Goal: Information Seeking & Learning: Learn about a topic

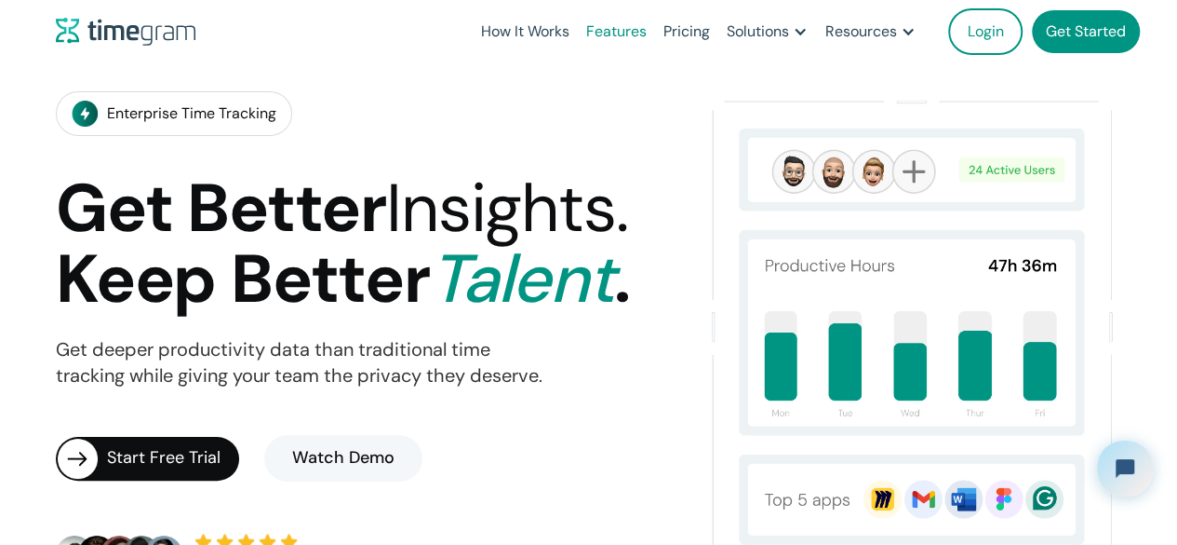
click at [632, 36] on link "Features" at bounding box center [616, 31] width 77 height 63
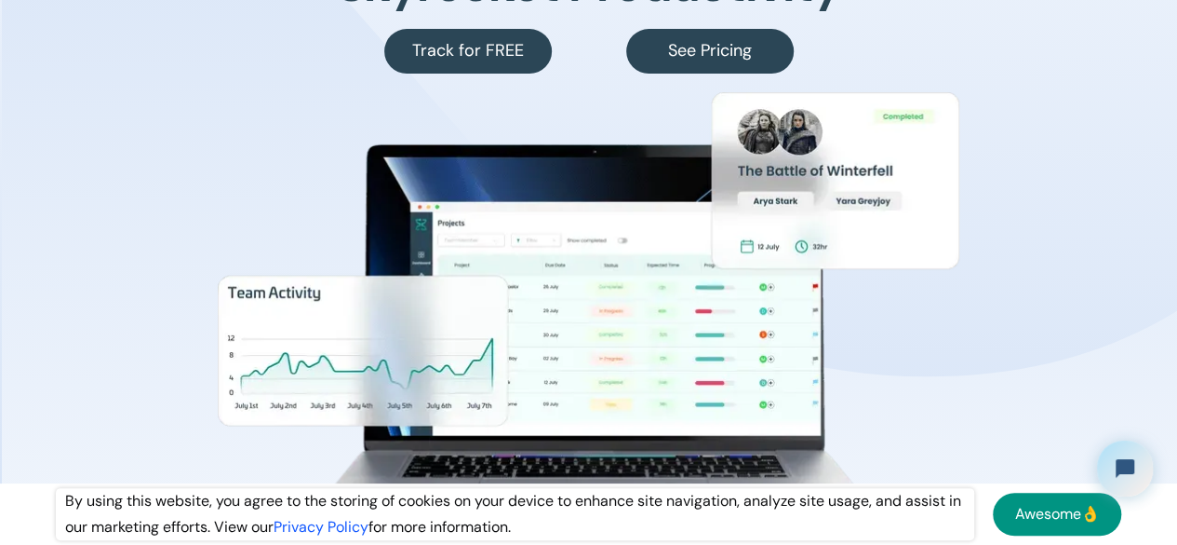
scroll to position [372, 0]
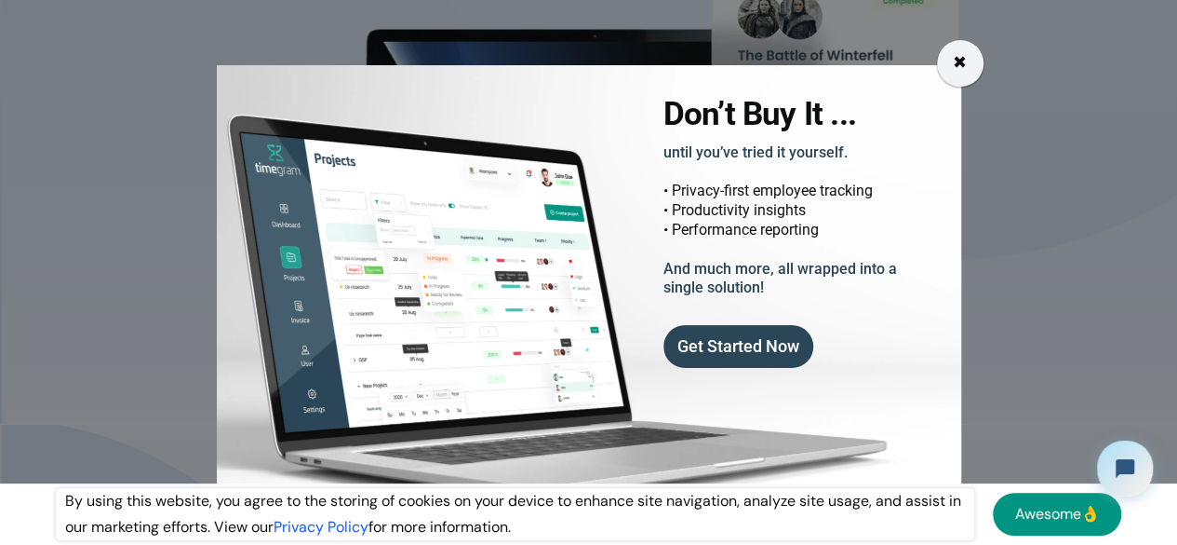
click at [962, 59] on div "✖" at bounding box center [960, 63] width 14 height 26
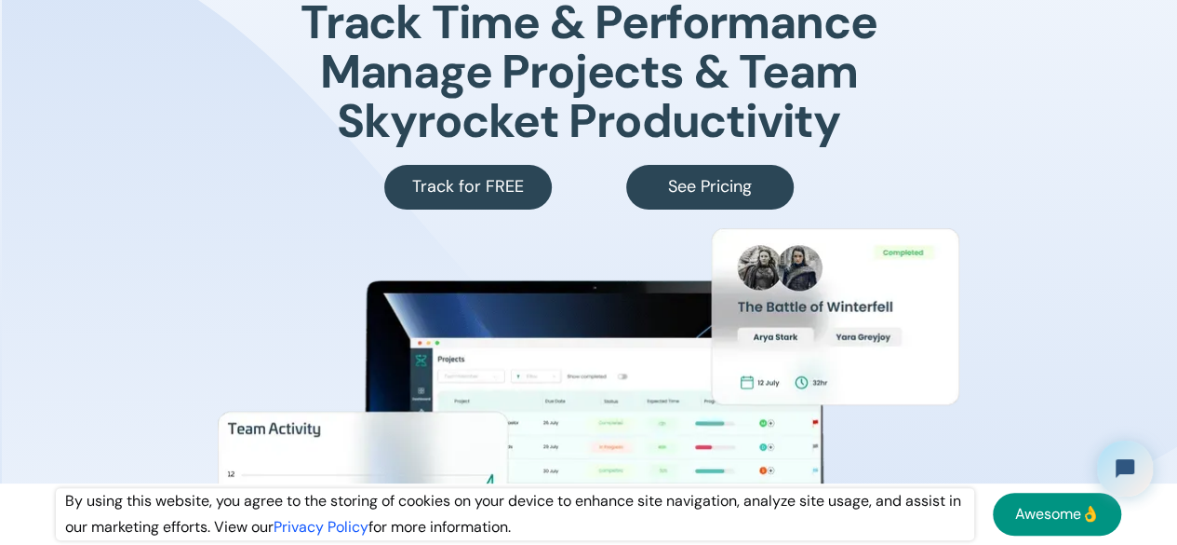
scroll to position [0, 0]
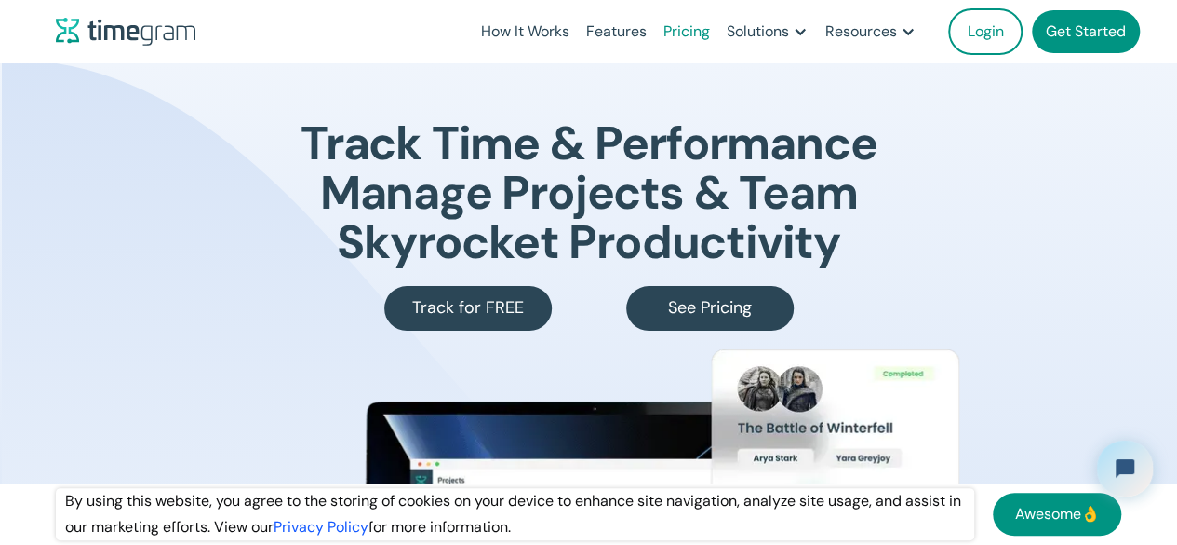
click at [703, 33] on link "Pricing" at bounding box center [686, 31] width 63 height 63
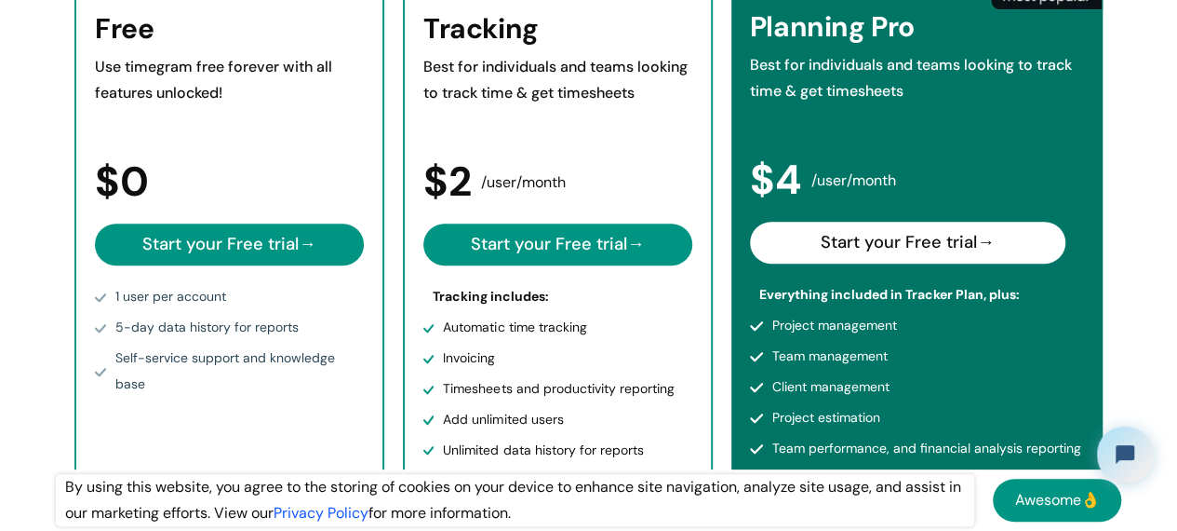
scroll to position [465, 0]
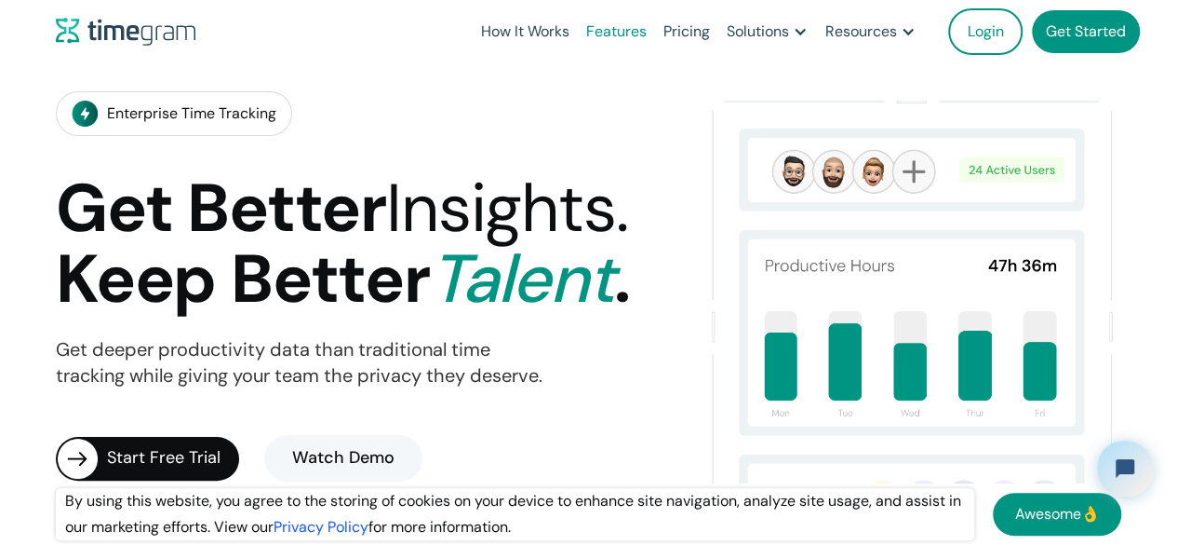
click at [627, 38] on link "Features" at bounding box center [616, 31] width 77 height 63
